Goal: Task Accomplishment & Management: Manage account settings

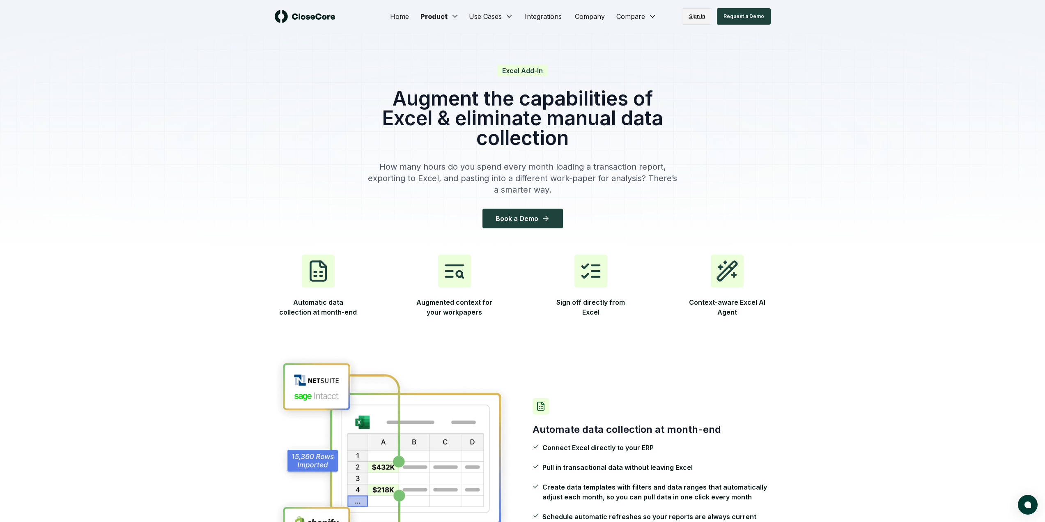
click at [702, 16] on link "Sign in" at bounding box center [697, 16] width 30 height 16
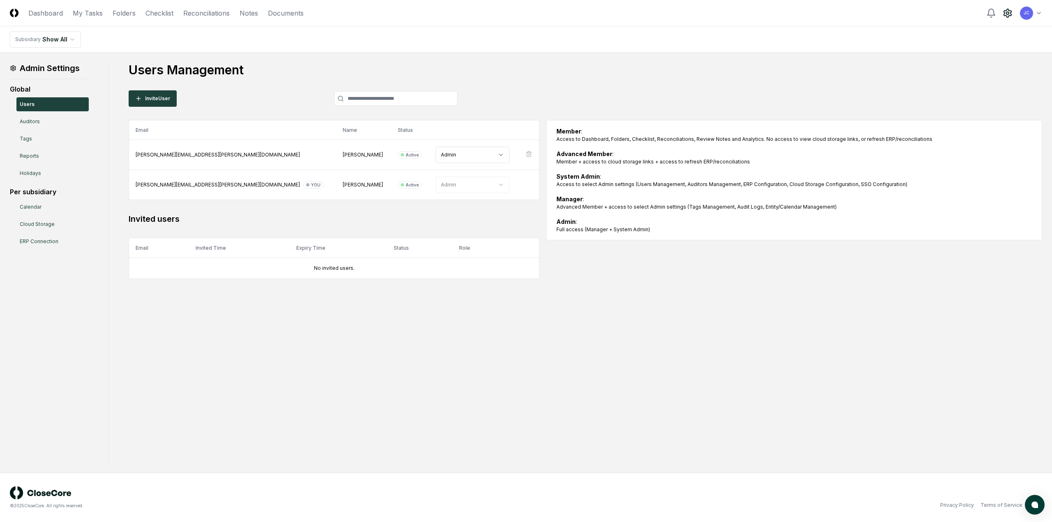
click at [664, 310] on div "Admin Settings Global Users Auditors Tags Reports Holidays Per subsidiary Calen…" at bounding box center [526, 262] width 1032 height 401
click at [192, 445] on div "Admin Settings Global Users Auditors Tags Reports Holidays Per subsidiary Calen…" at bounding box center [526, 262] width 1032 height 401
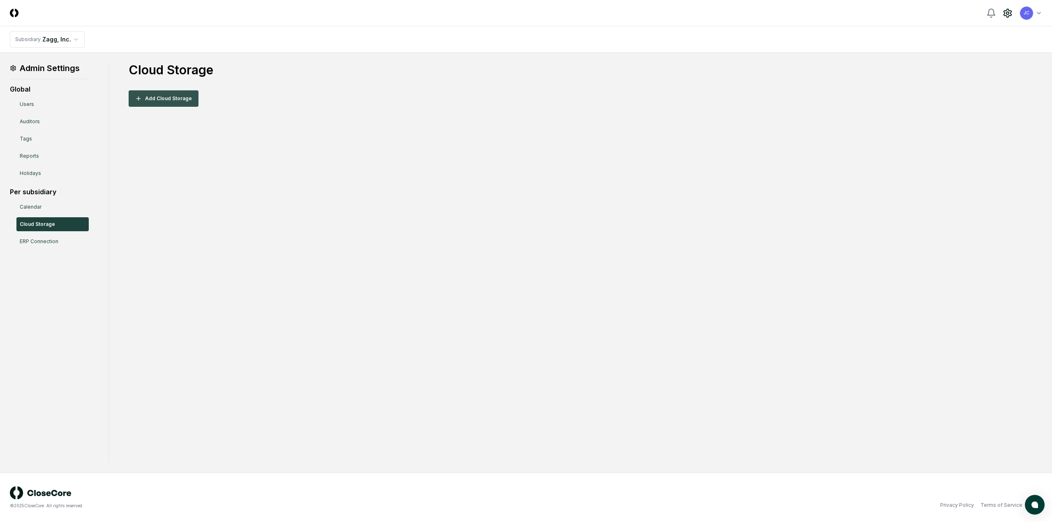
click at [170, 94] on button "Add Cloud Storage" at bounding box center [164, 98] width 70 height 16
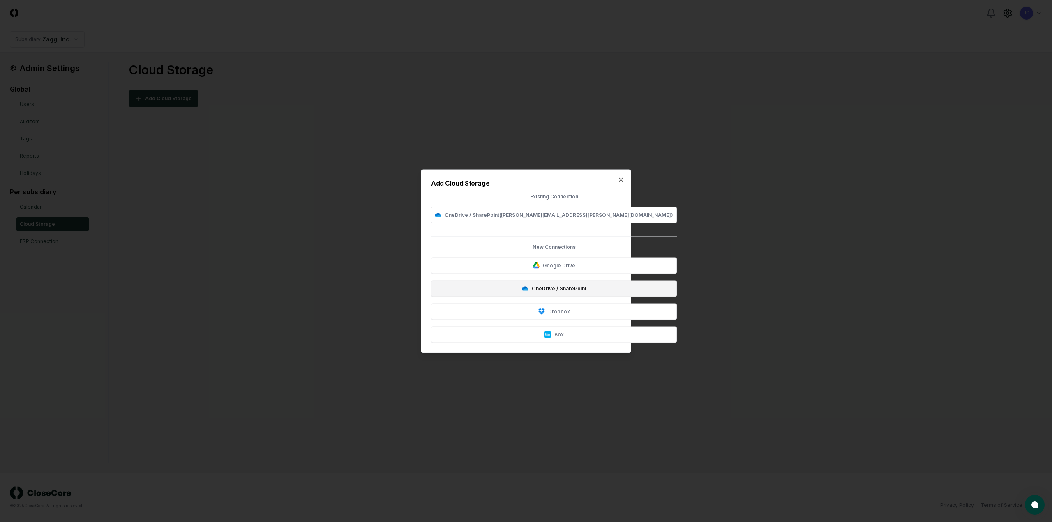
click at [527, 287] on button "OneDrive / SharePoint" at bounding box center [554, 288] width 246 height 16
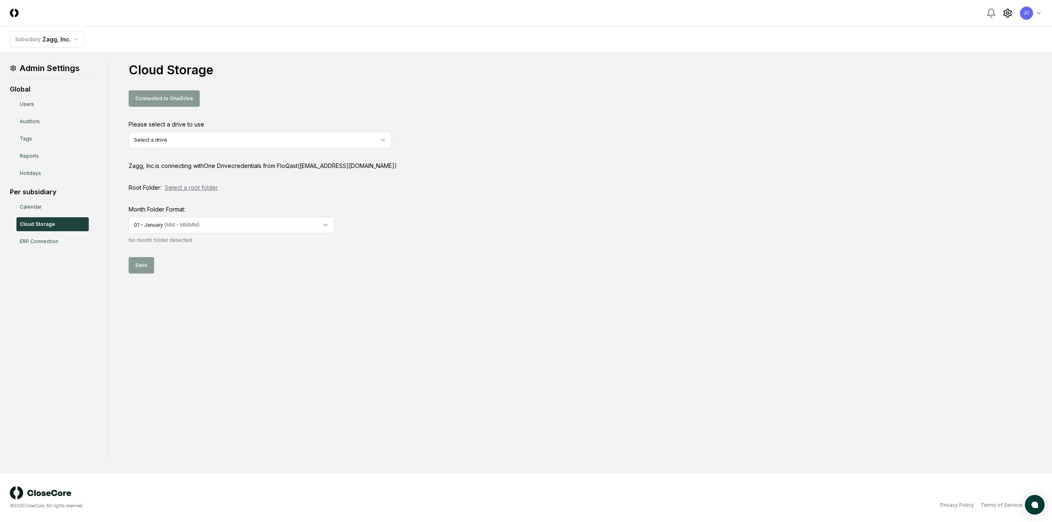
click at [208, 142] on html "CloseCore Toggle navigation menu JC Toggle user menu Subsidiary Zagg, Inc. Admi…" at bounding box center [526, 261] width 1052 height 522
click at [210, 139] on html "CloseCore Toggle navigation menu JC Toggle user menu Subsidiary Zagg, Inc. Admi…" at bounding box center [526, 261] width 1052 height 522
click at [198, 142] on html "CloseCore Toggle navigation menu JC Toggle user menu Subsidiary Zagg, Inc. Admi…" at bounding box center [526, 261] width 1052 height 522
drag, startPoint x: 214, startPoint y: 164, endPoint x: 362, endPoint y: 177, distance: 148.9
click at [359, 177] on div "Cloud Storage Connected to OneDrive Please select a drive to use OneDrive (floq…" at bounding box center [585, 167] width 913 height 211
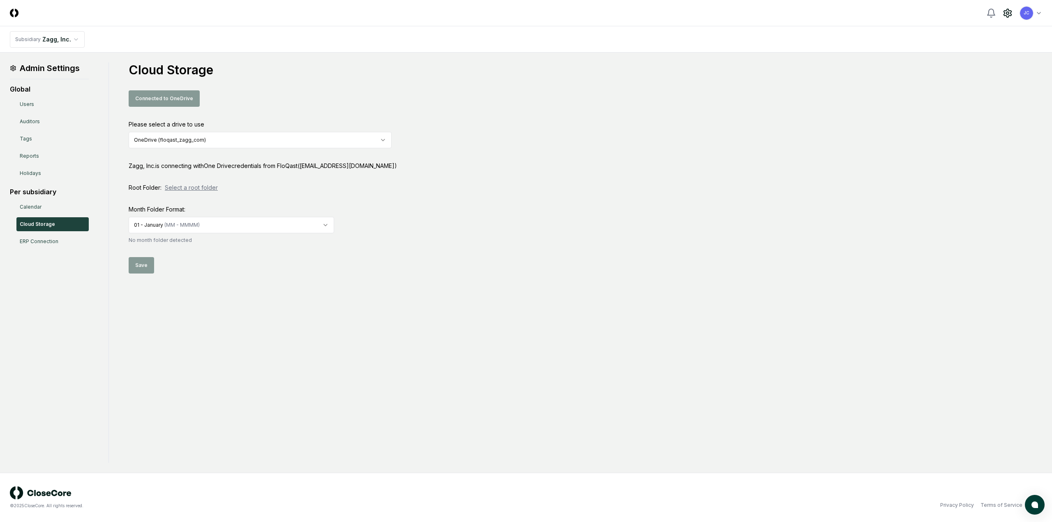
click at [370, 177] on div "Cloud Storage Connected to OneDrive Please select a drive to use OneDrive (floq…" at bounding box center [585, 167] width 913 height 211
click at [197, 188] on button "Select a root folder" at bounding box center [191, 187] width 53 height 9
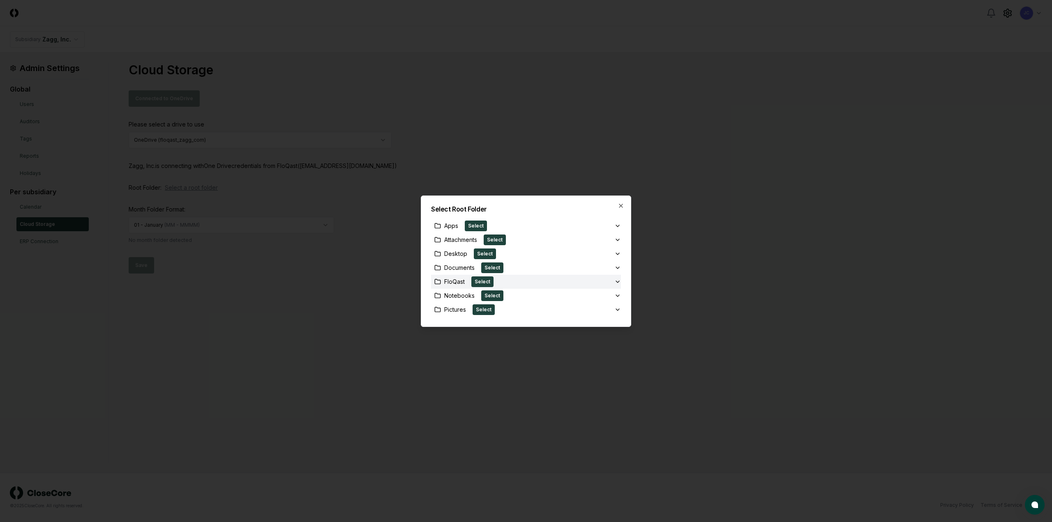
click at [451, 282] on div "FloQast" at bounding box center [449, 281] width 30 height 9
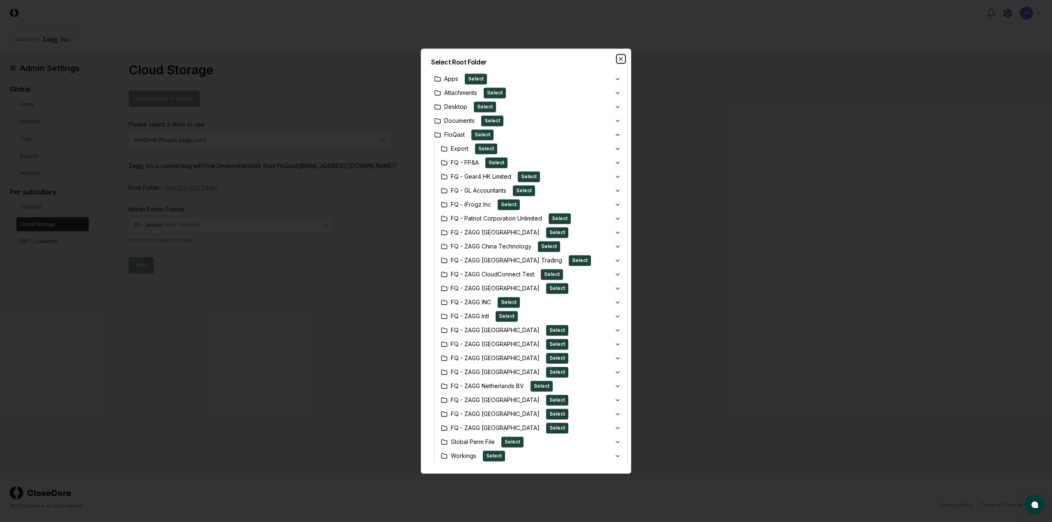
click at [621, 59] on icon "button" at bounding box center [620, 58] width 3 height 3
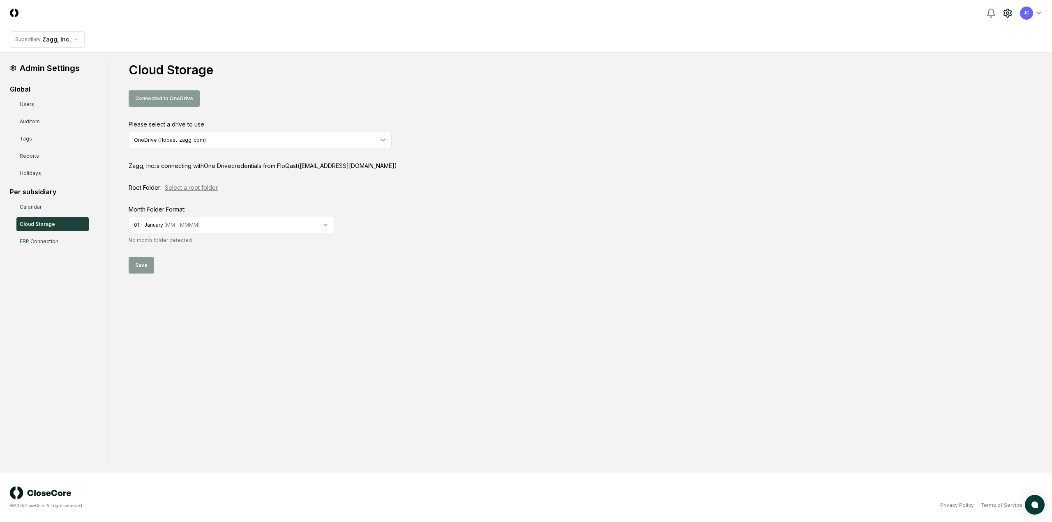
click at [202, 186] on button "Select a root folder" at bounding box center [191, 187] width 53 height 9
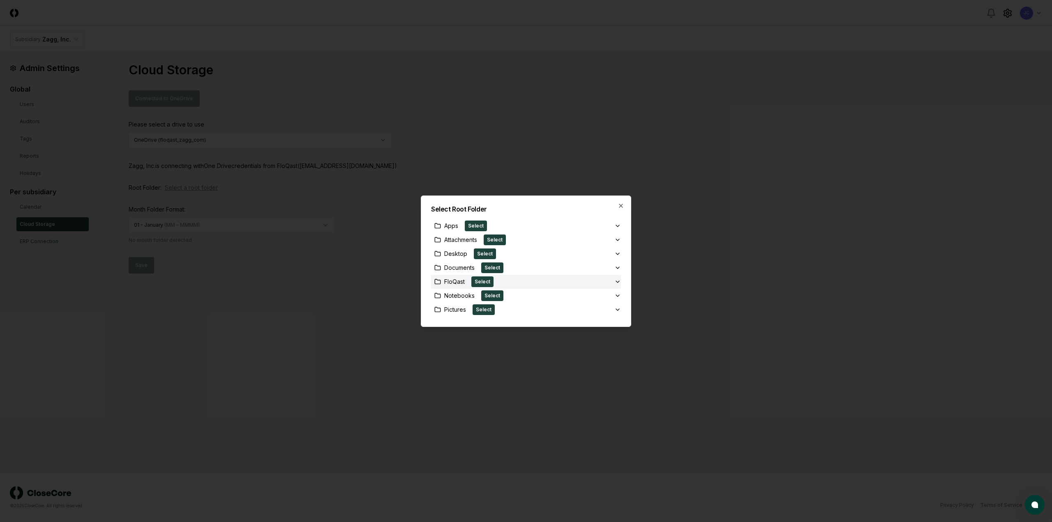
click at [455, 282] on div "FloQast" at bounding box center [449, 281] width 30 height 9
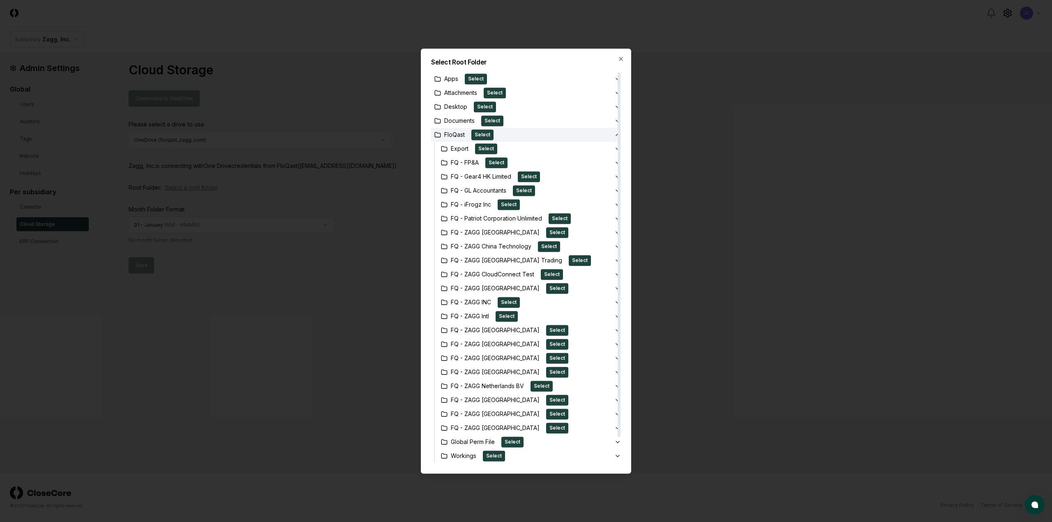
click at [448, 136] on div "FloQast" at bounding box center [449, 134] width 30 height 9
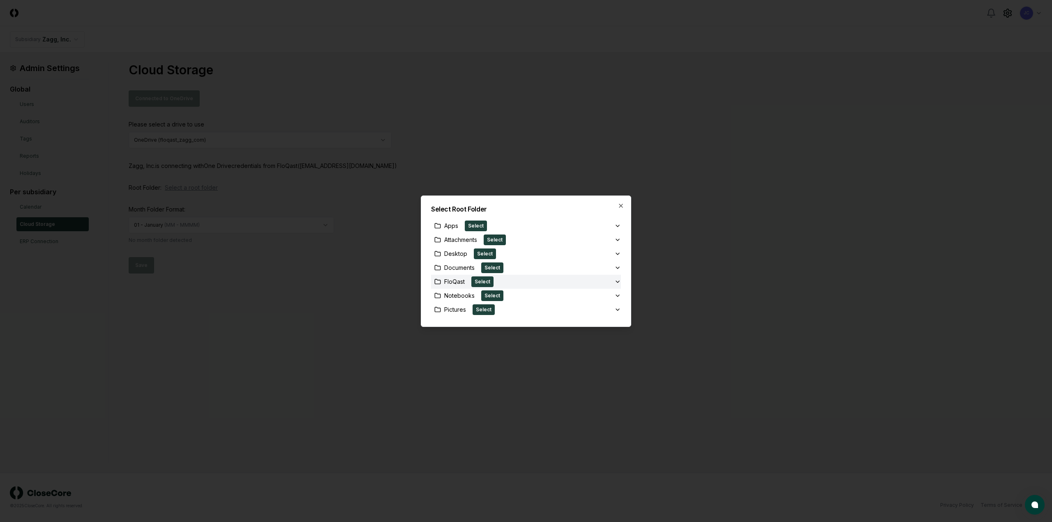
click at [460, 279] on div "FloQast" at bounding box center [449, 281] width 30 height 9
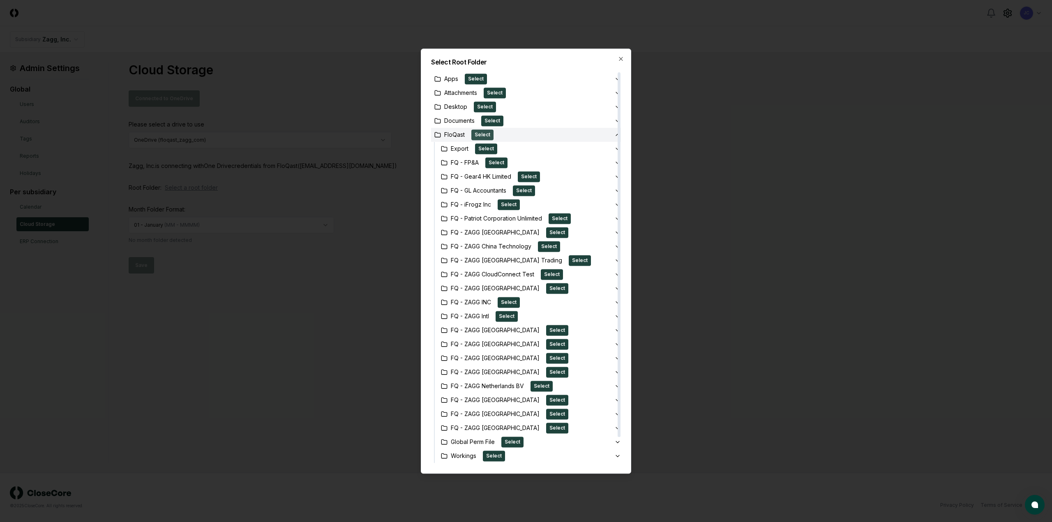
click at [479, 134] on button "Select" at bounding box center [482, 134] width 22 height 11
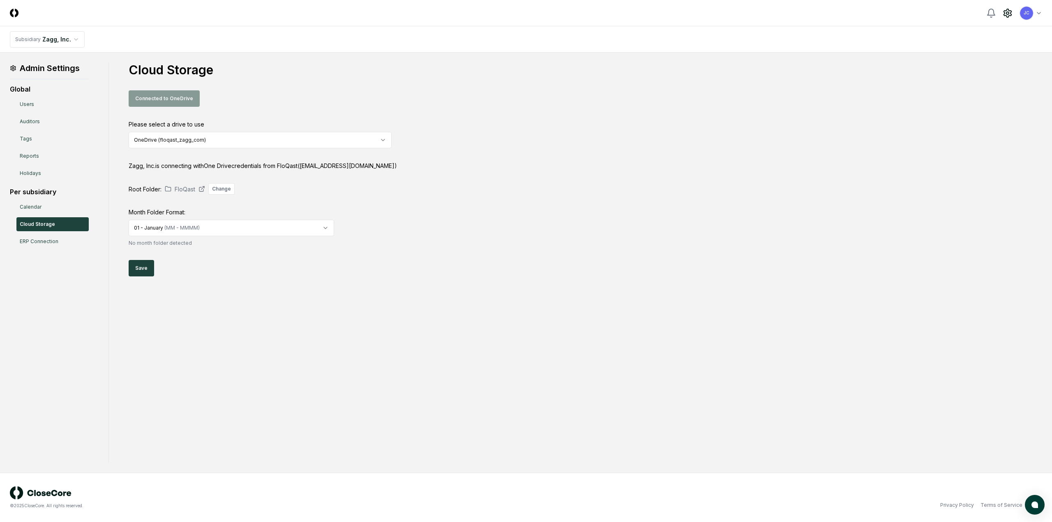
click at [209, 227] on html "CloseCore Toggle navigation menu JC Toggle user menu Subsidiary Zagg, Inc. Admi…" at bounding box center [526, 261] width 1052 height 522
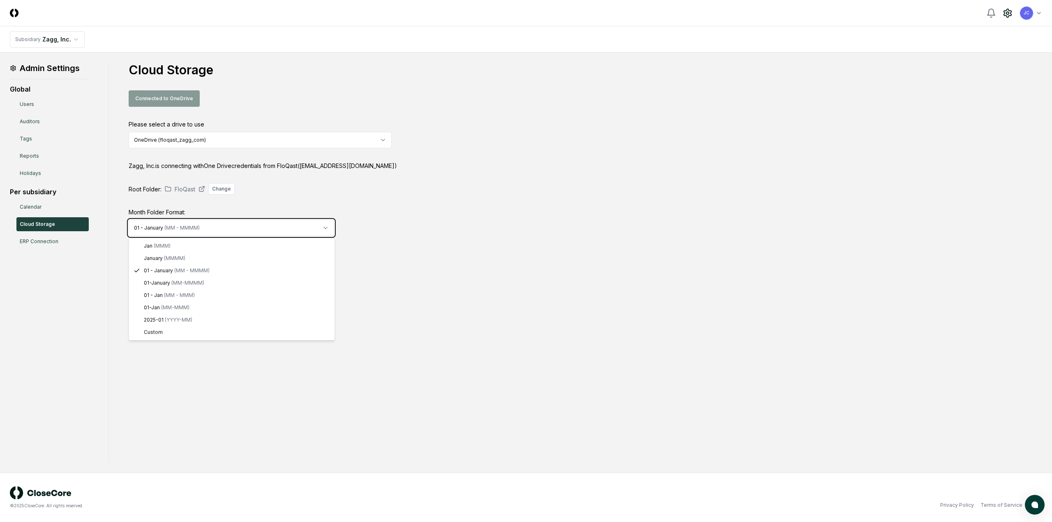
click at [410, 244] on html "CloseCore Toggle navigation menu JC Toggle user menu Subsidiary Zagg, Inc. Admi…" at bounding box center [526, 261] width 1052 height 522
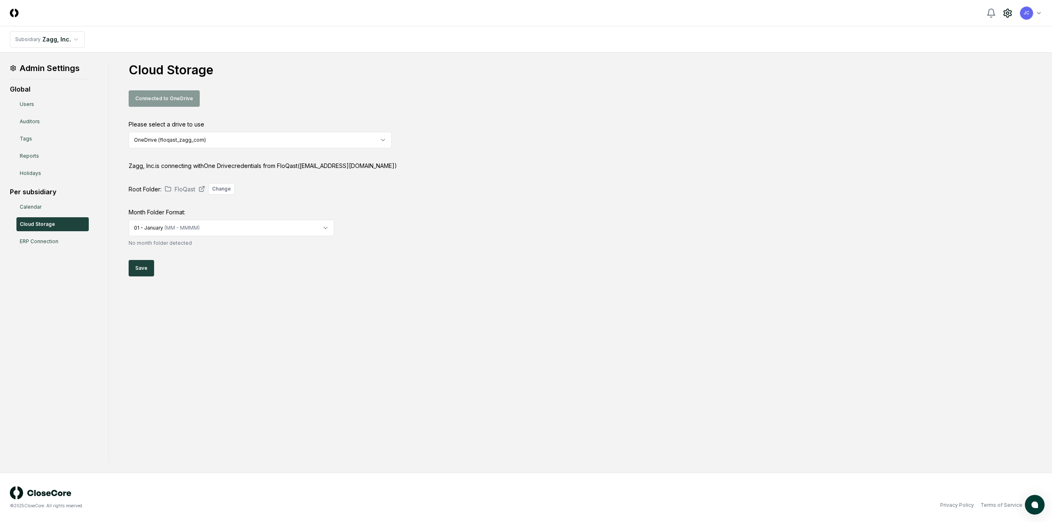
click at [373, 294] on div "Admin Settings Global Users Auditors Tags Reports Holidays Per subsidiary Calen…" at bounding box center [526, 262] width 1032 height 401
drag, startPoint x: 148, startPoint y: 265, endPoint x: 304, endPoint y: 278, distance: 156.2
click at [301, 278] on div "Admin Settings Global Users Auditors Tags Reports Holidays Per subsidiary Calen…" at bounding box center [526, 262] width 1032 height 401
click at [142, 262] on button "Save" at bounding box center [141, 268] width 25 height 16
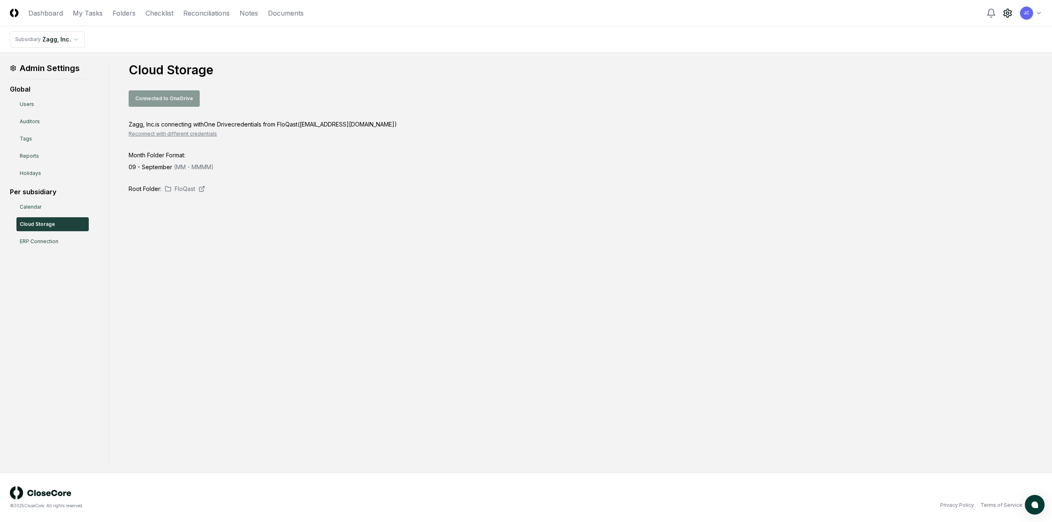
click at [409, 242] on div "Admin Settings Global Users Auditors Tags Reports Holidays Per subsidiary Calen…" at bounding box center [526, 262] width 1032 height 401
click at [386, 317] on div "Admin Settings Global Users Auditors Tags Reports Holidays Per subsidiary Calen…" at bounding box center [526, 262] width 1032 height 401
click at [48, 245] on link "ERP Connection" at bounding box center [52, 242] width 72 height 14
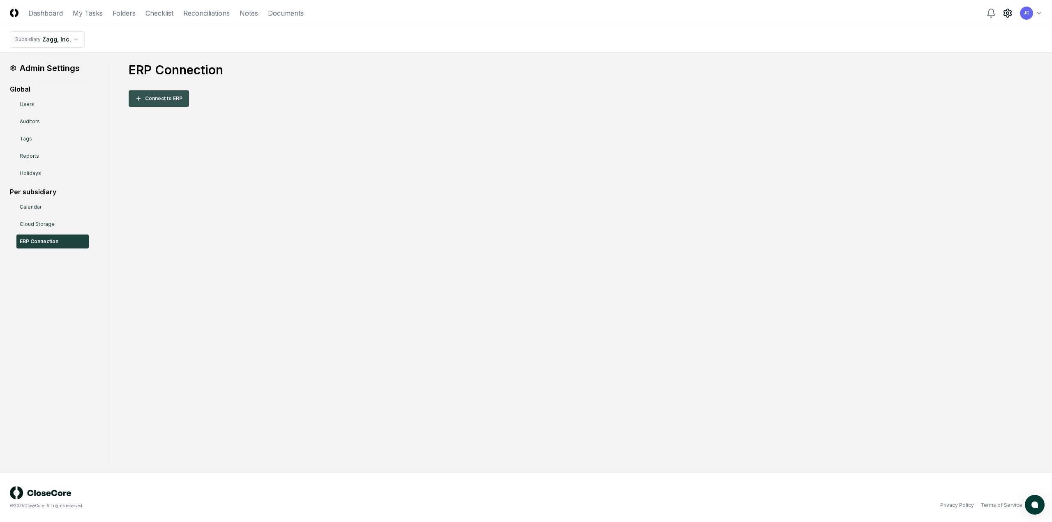
click at [172, 100] on button "Connect to ERP" at bounding box center [159, 98] width 60 height 16
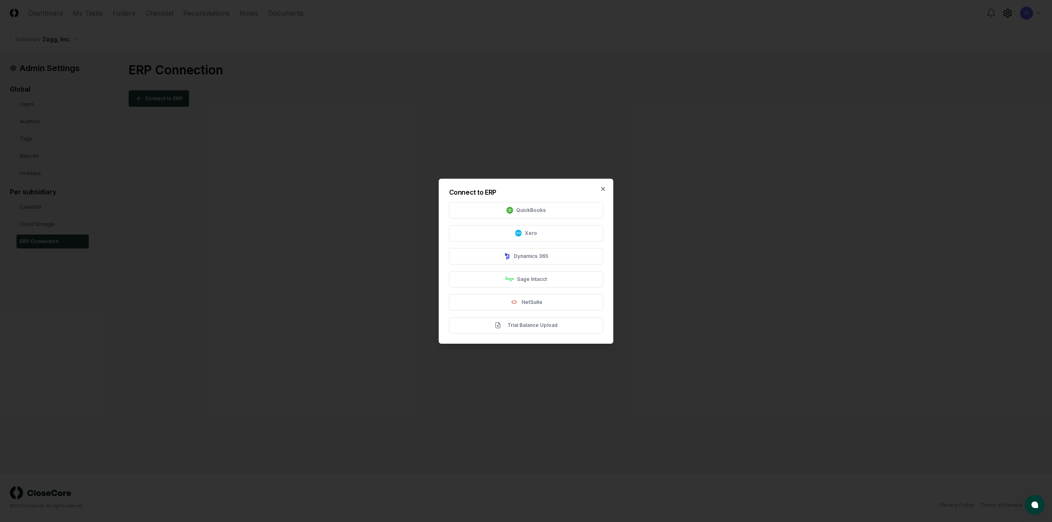
click at [393, 134] on div at bounding box center [526, 261] width 1052 height 522
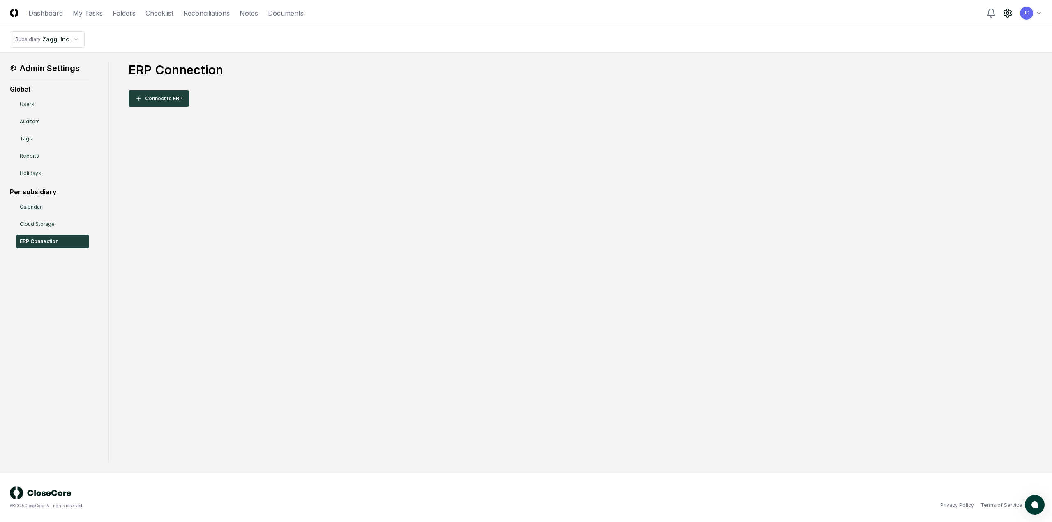
click at [33, 206] on link "Calendar" at bounding box center [52, 207] width 72 height 14
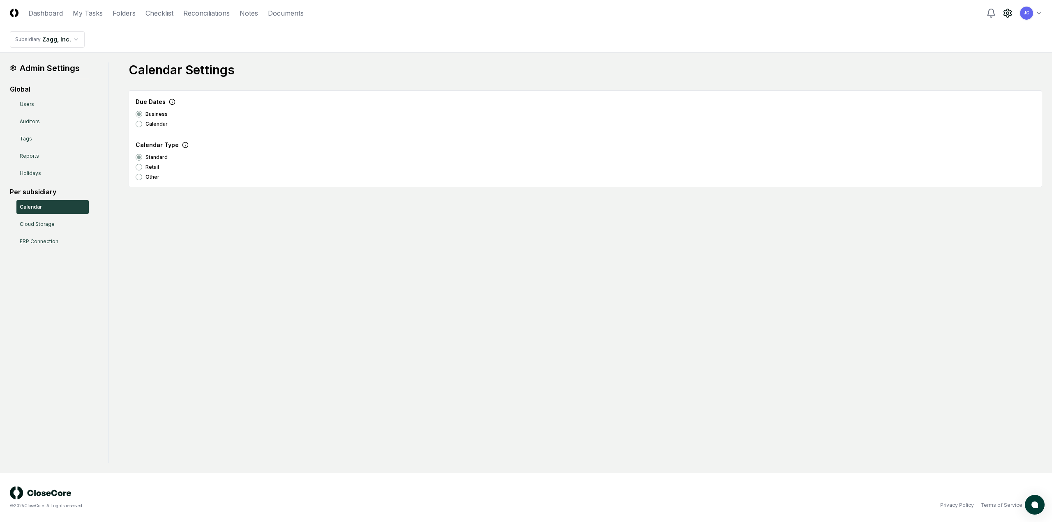
click at [398, 302] on div "Admin Settings Global Users Auditors Tags Reports Holidays Per subsidiary Calen…" at bounding box center [526, 262] width 1032 height 401
click at [410, 264] on div "Admin Settings Global Users Auditors Tags Reports Holidays Per subsidiary Calen…" at bounding box center [526, 262] width 1032 height 401
click at [405, 265] on div "Admin Settings Global Users Auditors Tags Reports Holidays Per subsidiary Calen…" at bounding box center [526, 262] width 1032 height 401
click at [251, 14] on link "Notes" at bounding box center [248, 13] width 18 height 10
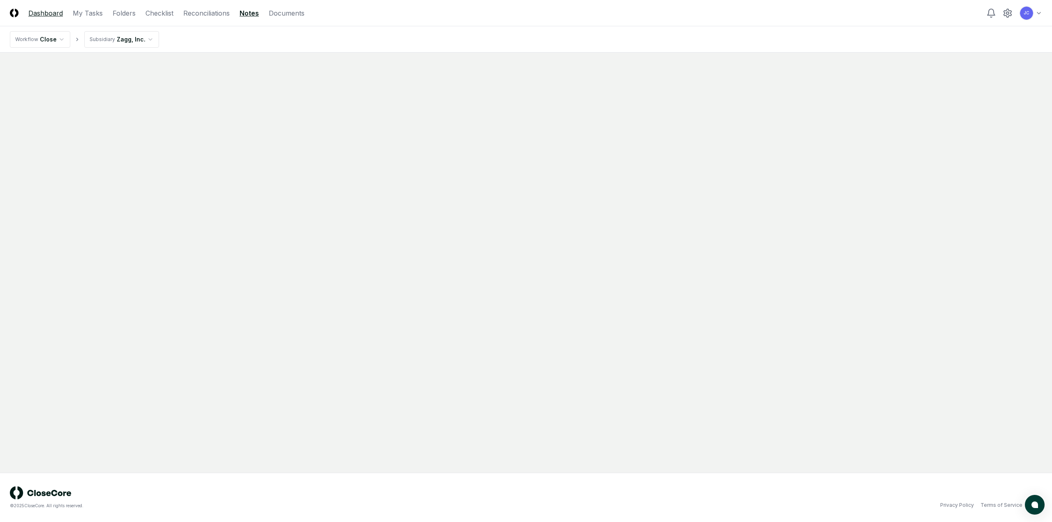
click at [57, 15] on link "Dashboard" at bounding box center [45, 13] width 35 height 10
click at [61, 37] on html "CloseCore Dashboard My Tasks Folders Checklist Reconciliations Notes Documents …" at bounding box center [526, 261] width 1052 height 522
click at [120, 38] on html "CloseCore Dashboard My Tasks Folders Checklist Reconciliations Notes Documents …" at bounding box center [526, 261] width 1052 height 522
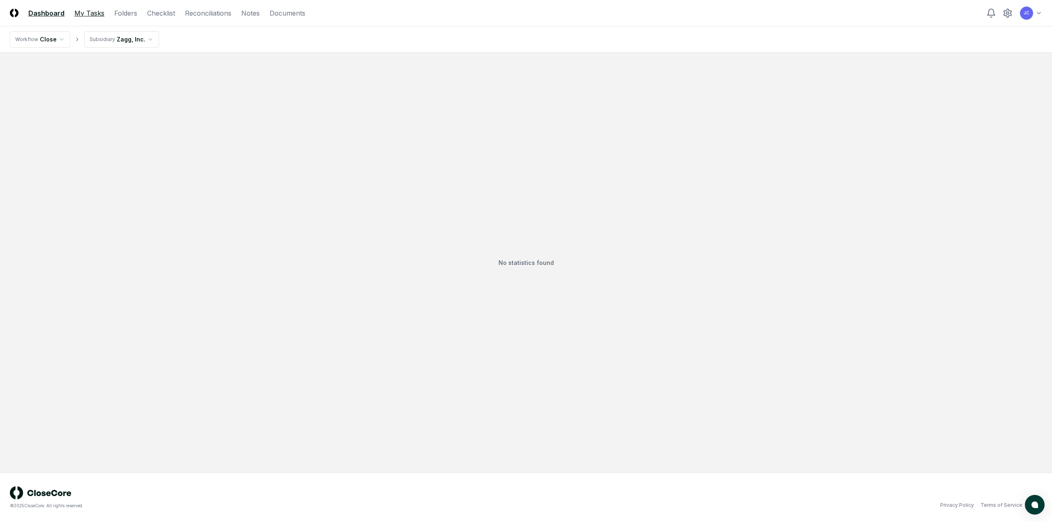
click at [79, 17] on link "My Tasks" at bounding box center [89, 13] width 30 height 10
click at [126, 14] on link "Folders" at bounding box center [124, 13] width 23 height 10
click at [164, 12] on link "Checklist" at bounding box center [160, 13] width 28 height 10
click at [419, 31] on nav "Workflow Close Subsidiary Zagg, Inc." at bounding box center [526, 39] width 1052 height 26
click at [416, 39] on nav "Workflow Close Subsidiary Zagg, Inc." at bounding box center [526, 39] width 1052 height 26
